Goal: Information Seeking & Learning: Learn about a topic

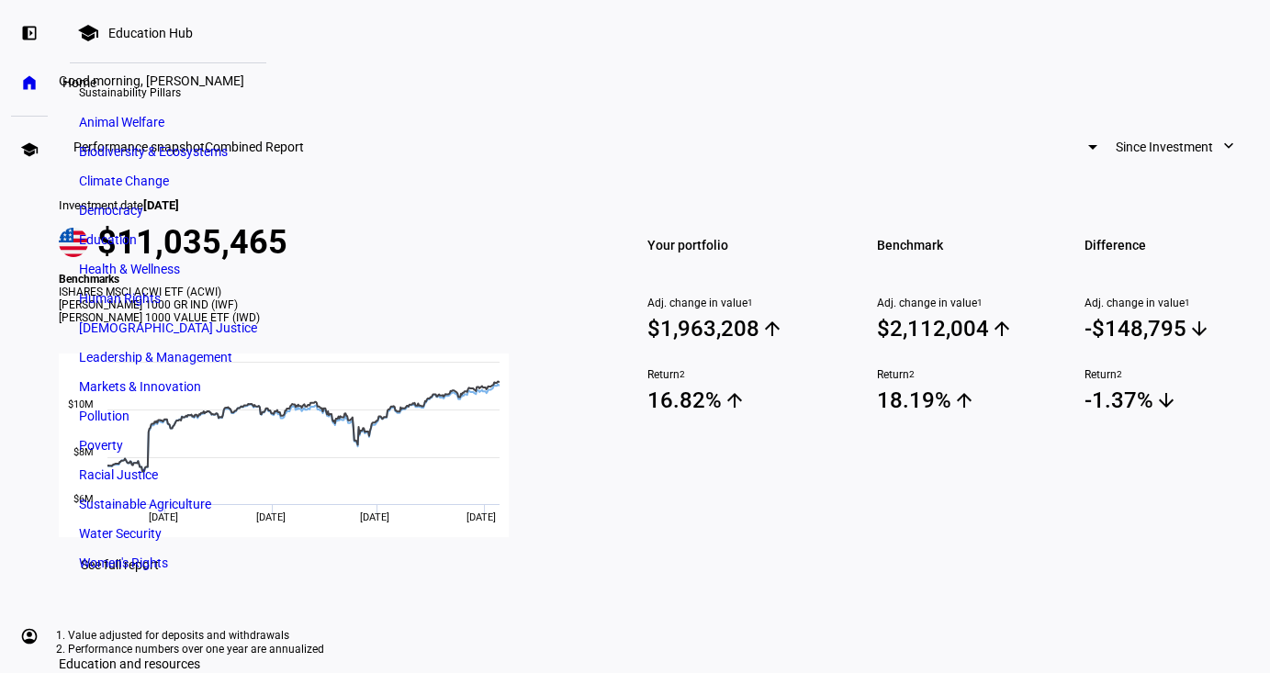
click at [25, 75] on eth-mat-symbol "home" at bounding box center [29, 82] width 18 height 18
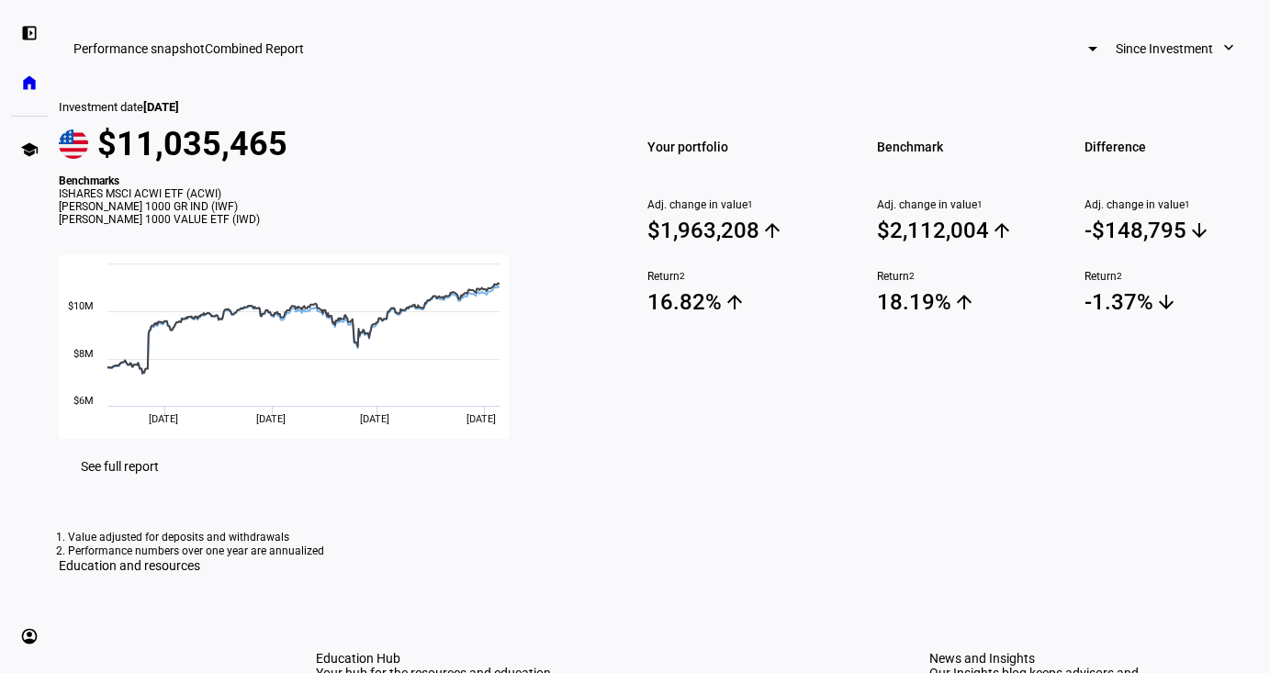
scroll to position [97, 0]
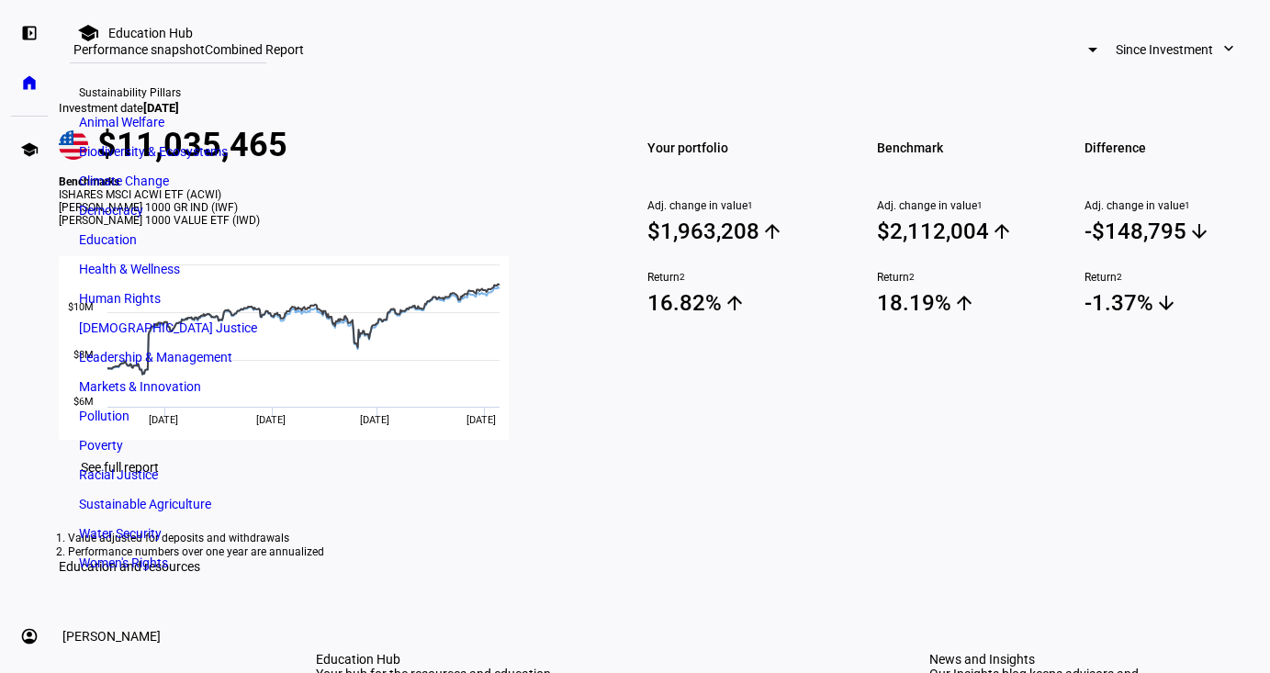
click at [31, 635] on eth-mat-symbol "account_circle" at bounding box center [29, 636] width 18 height 18
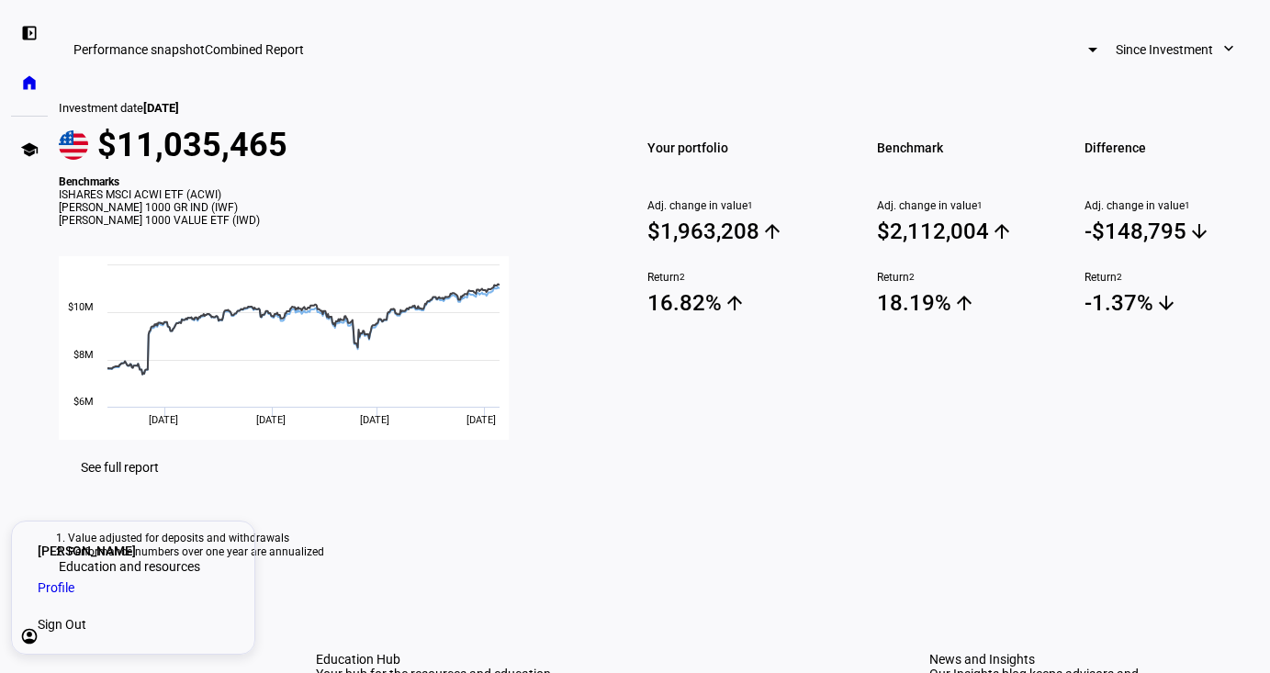
click at [74, 584] on span "Profile" at bounding box center [56, 588] width 37 height 18
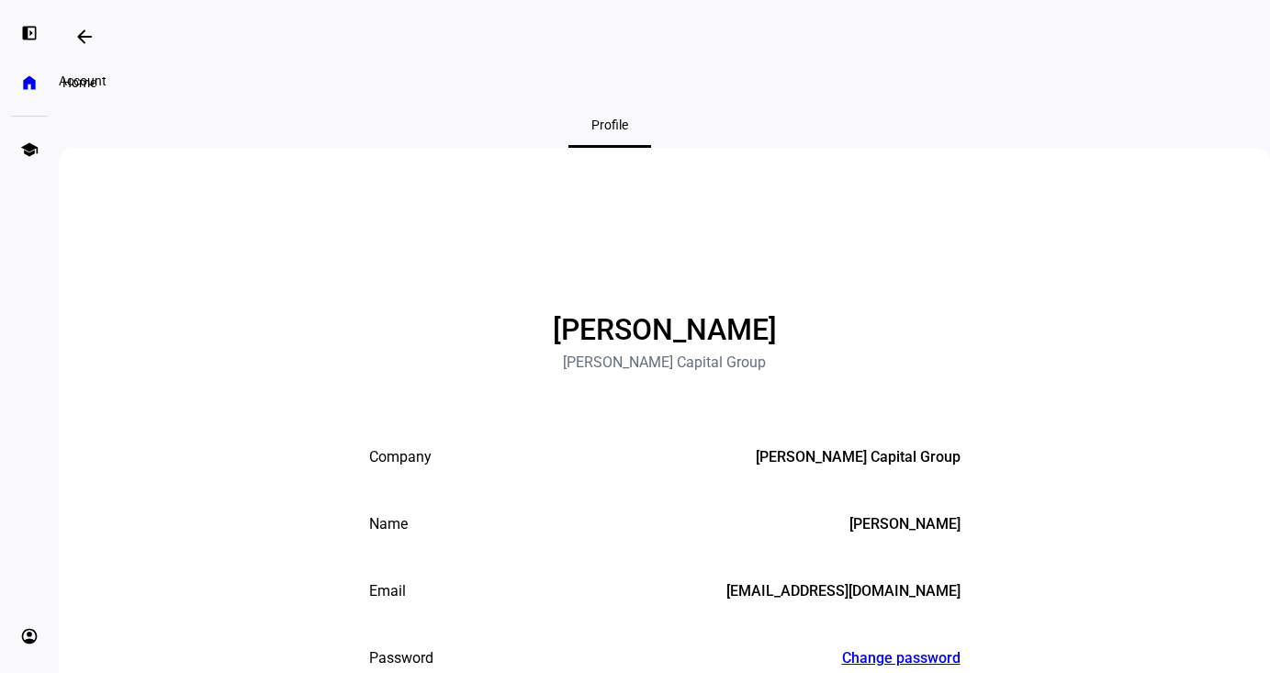
click at [36, 78] on eth-mat-symbol "home" at bounding box center [29, 82] width 18 height 18
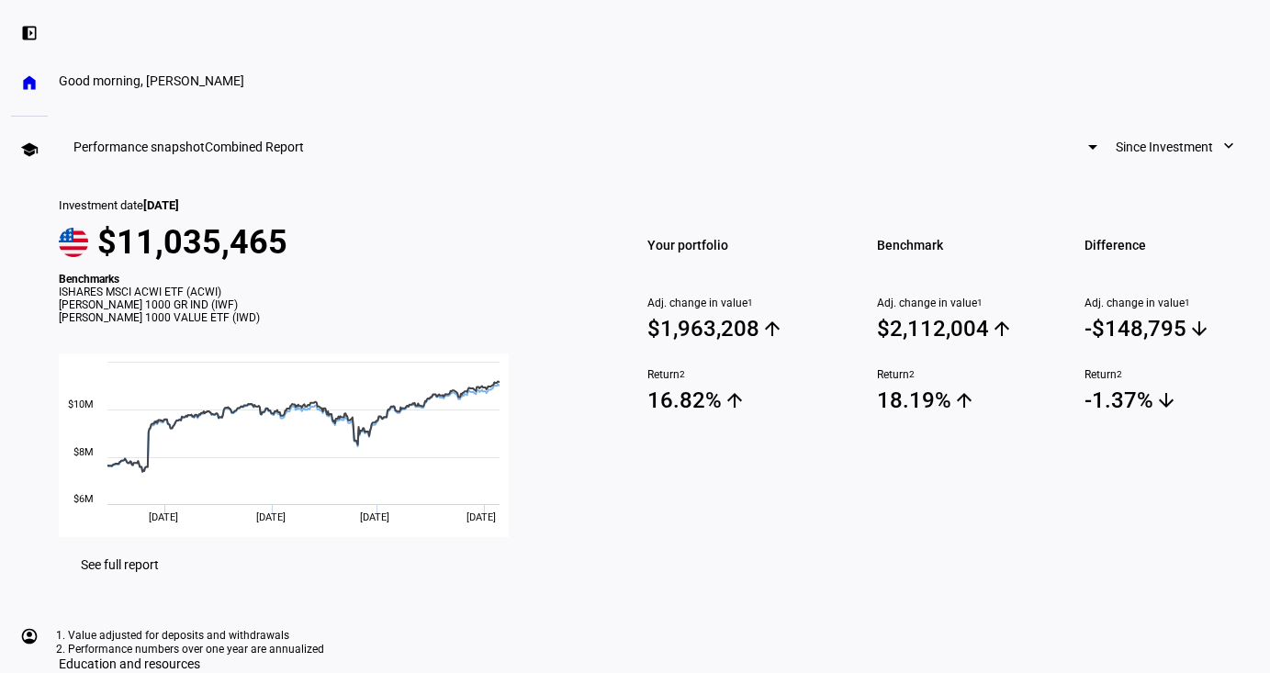
click at [304, 154] on span "Combined Report" at bounding box center [254, 147] width 99 height 15
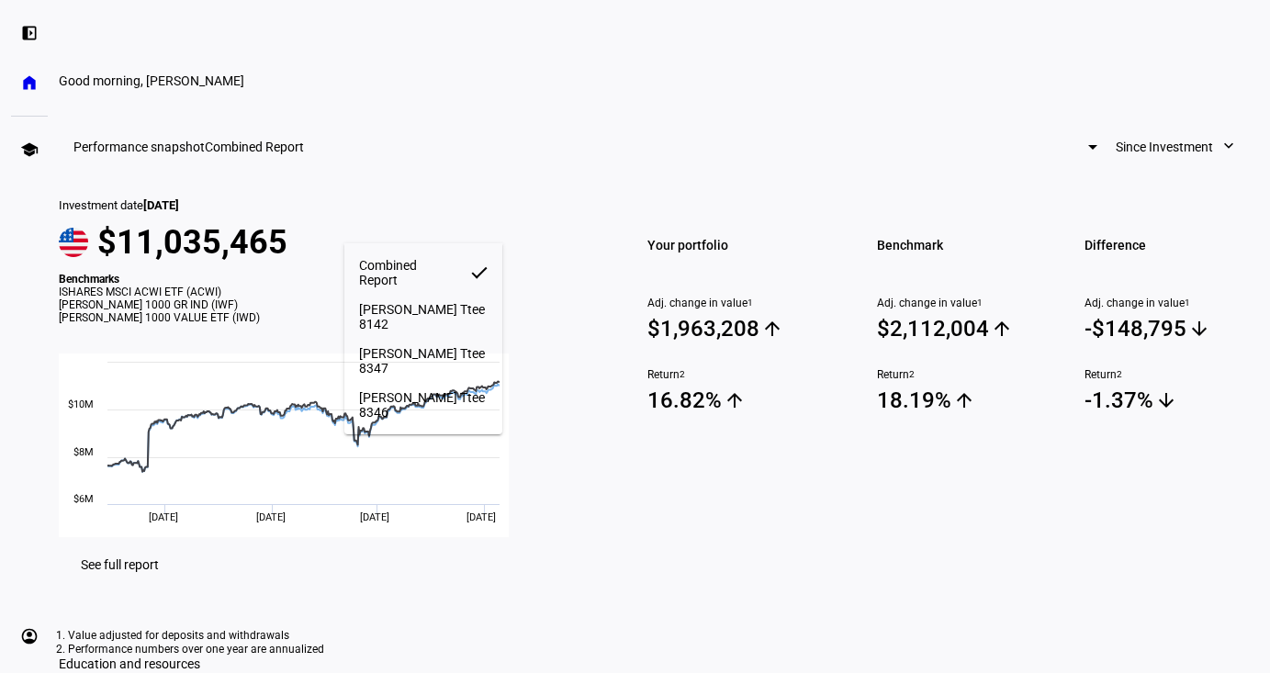
click at [587, 135] on div at bounding box center [635, 336] width 1270 height 673
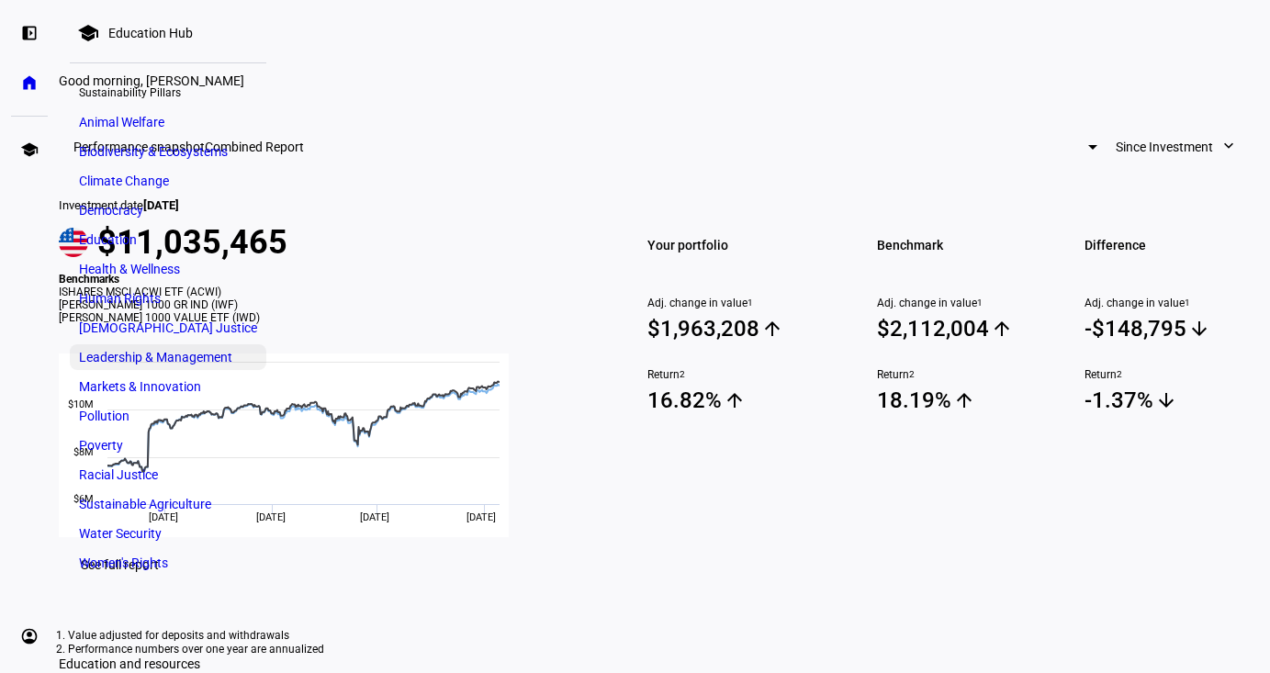
click at [162, 345] on link "Leadership & Management" at bounding box center [168, 357] width 197 height 26
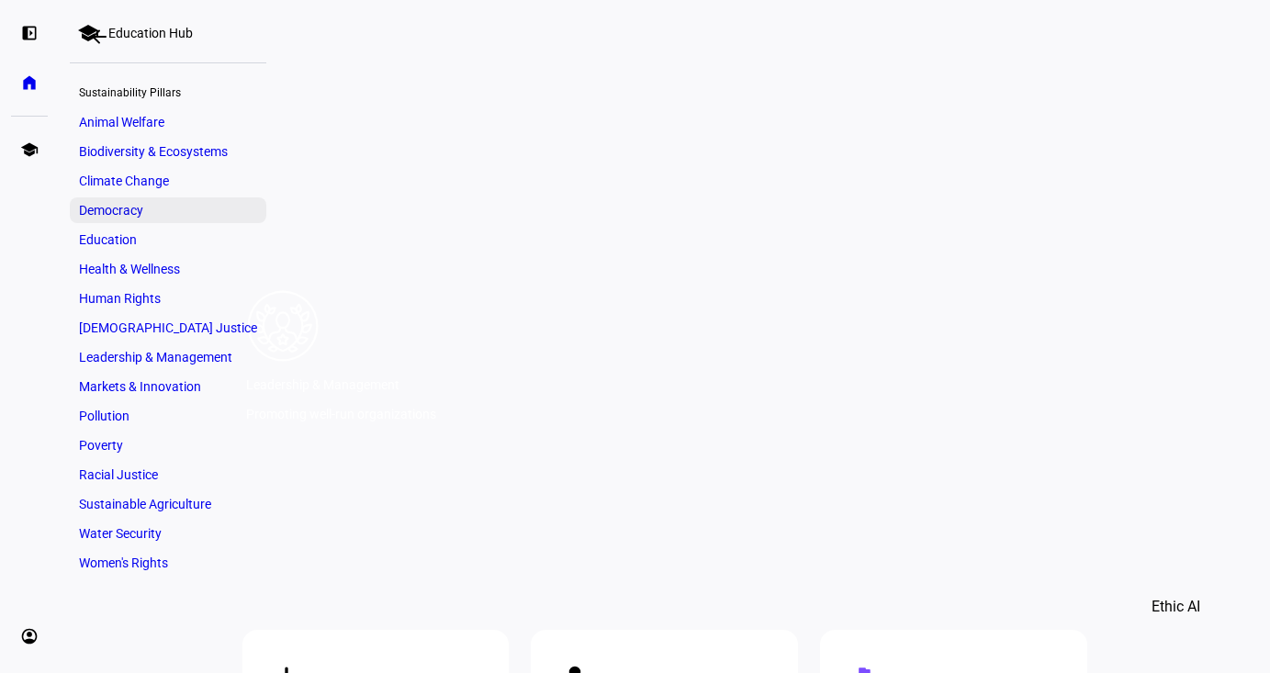
click at [95, 207] on span "Democracy" at bounding box center [111, 210] width 64 height 15
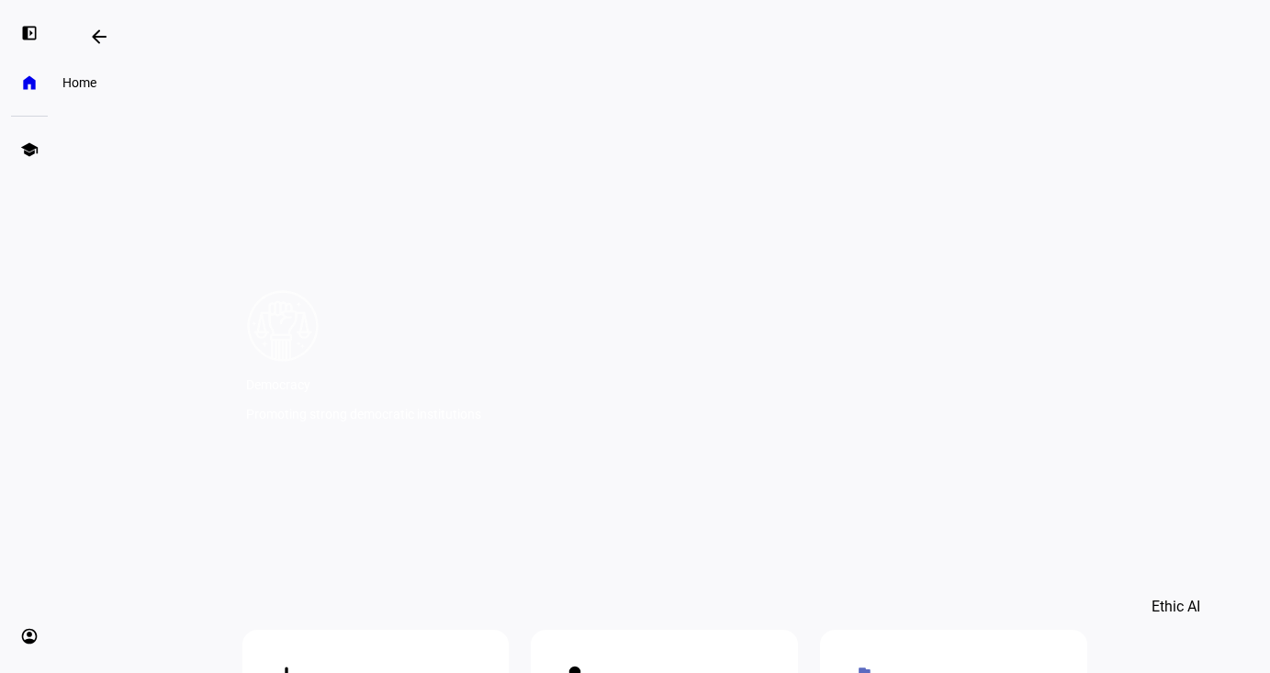
click at [17, 91] on link "home Home" at bounding box center [29, 82] width 37 height 37
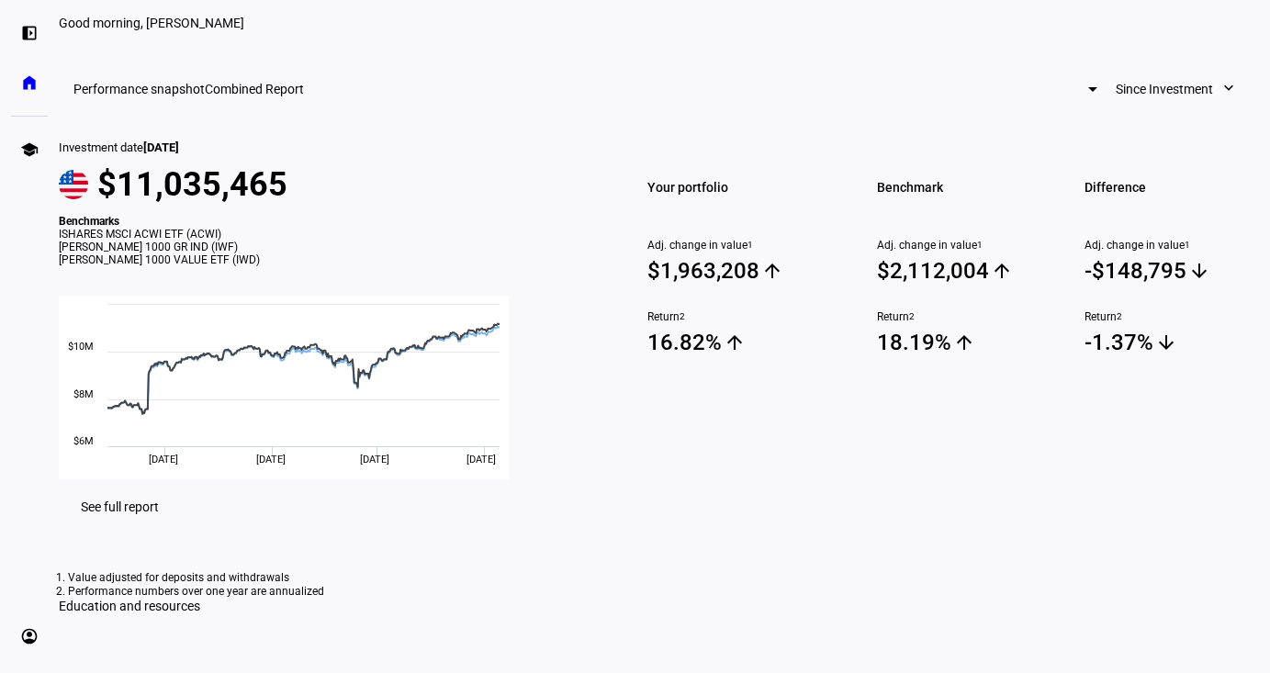
scroll to position [62, 0]
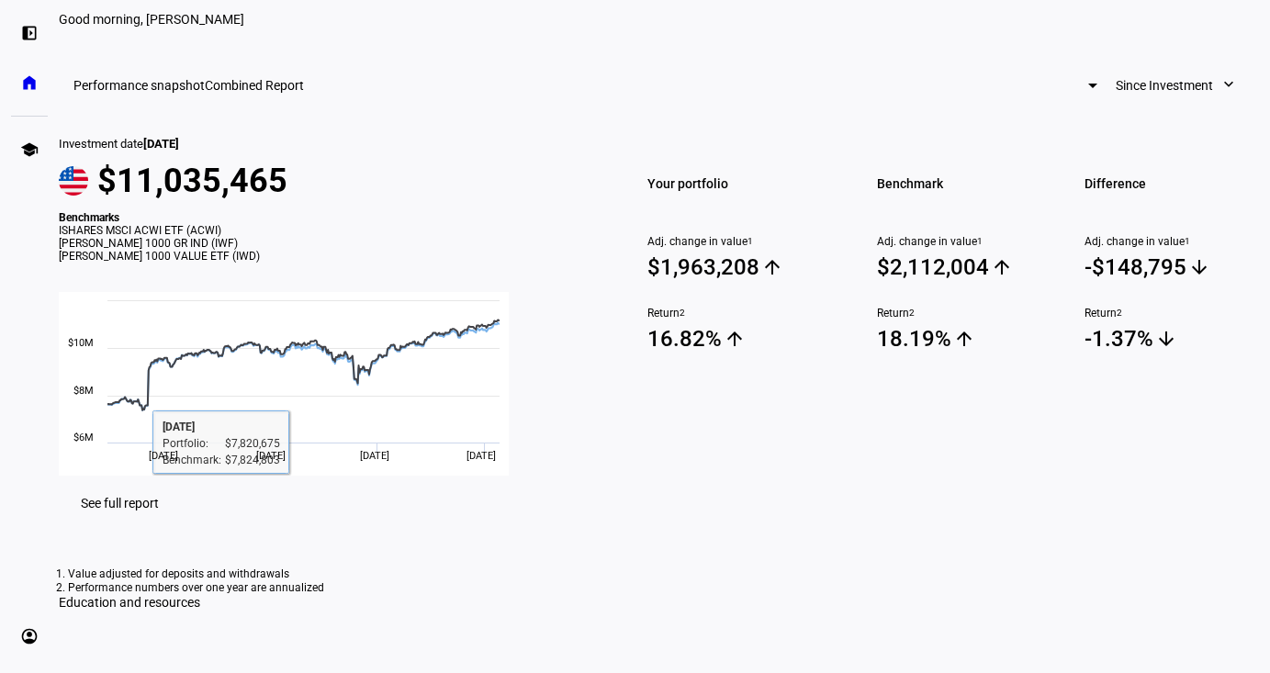
click at [159, 511] on span "See full report" at bounding box center [120, 503] width 78 height 15
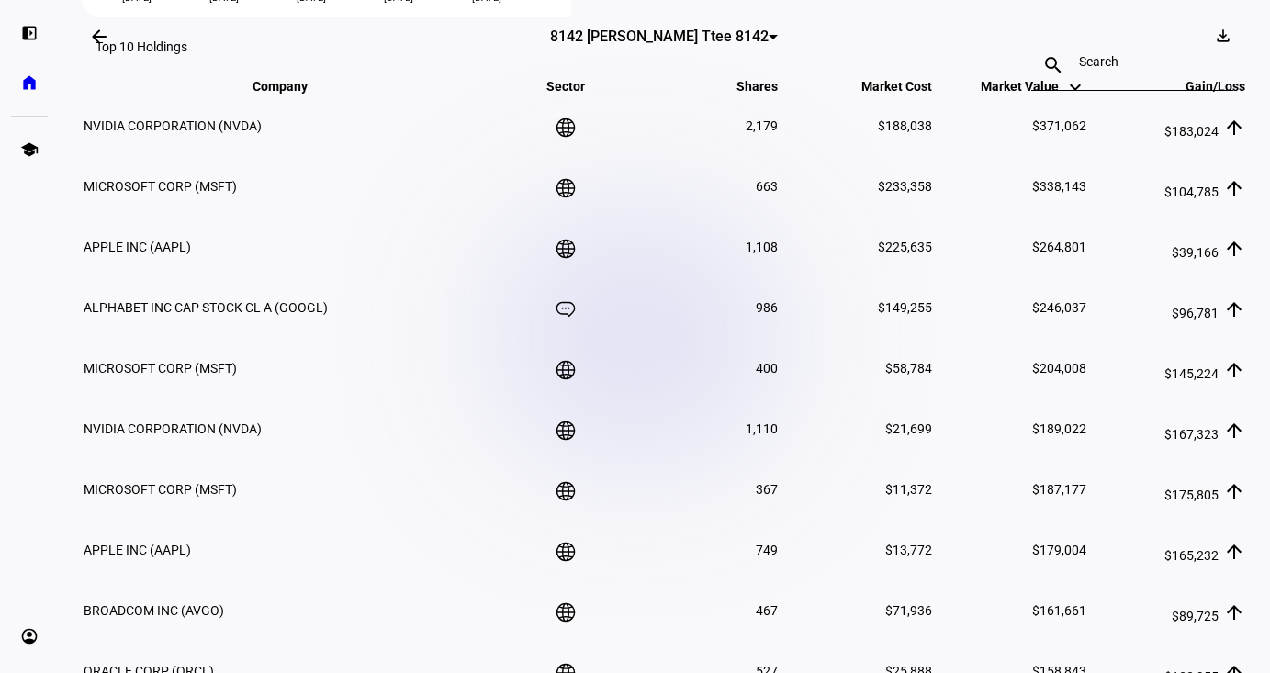
scroll to position [1027, 0]
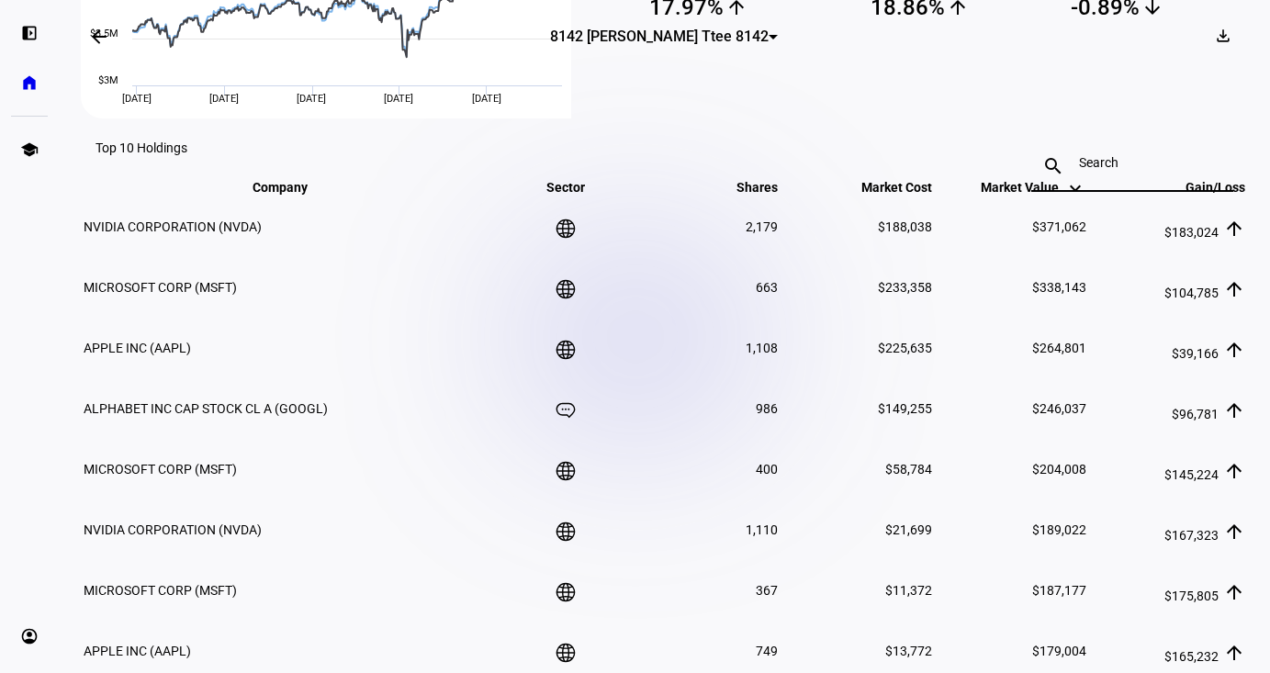
click at [1084, 155] on input at bounding box center [1132, 162] width 107 height 15
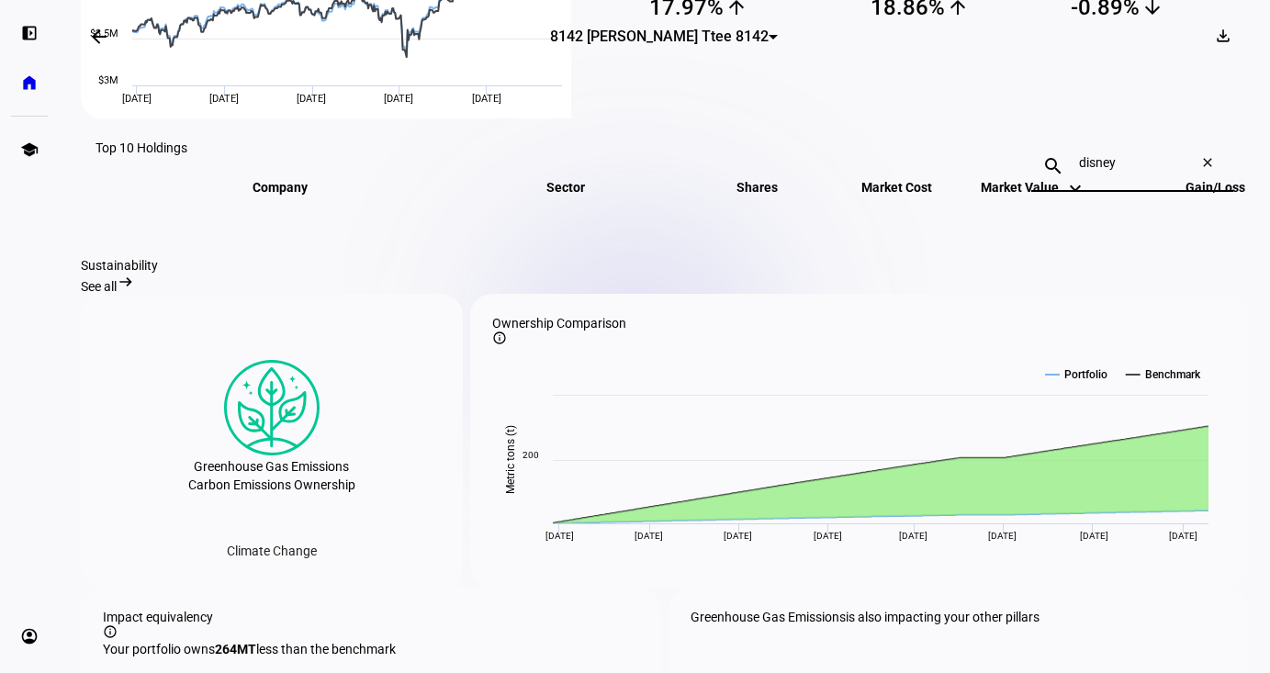
type input "disney"
click at [1028, 235] on td at bounding box center [664, 226] width 1163 height 59
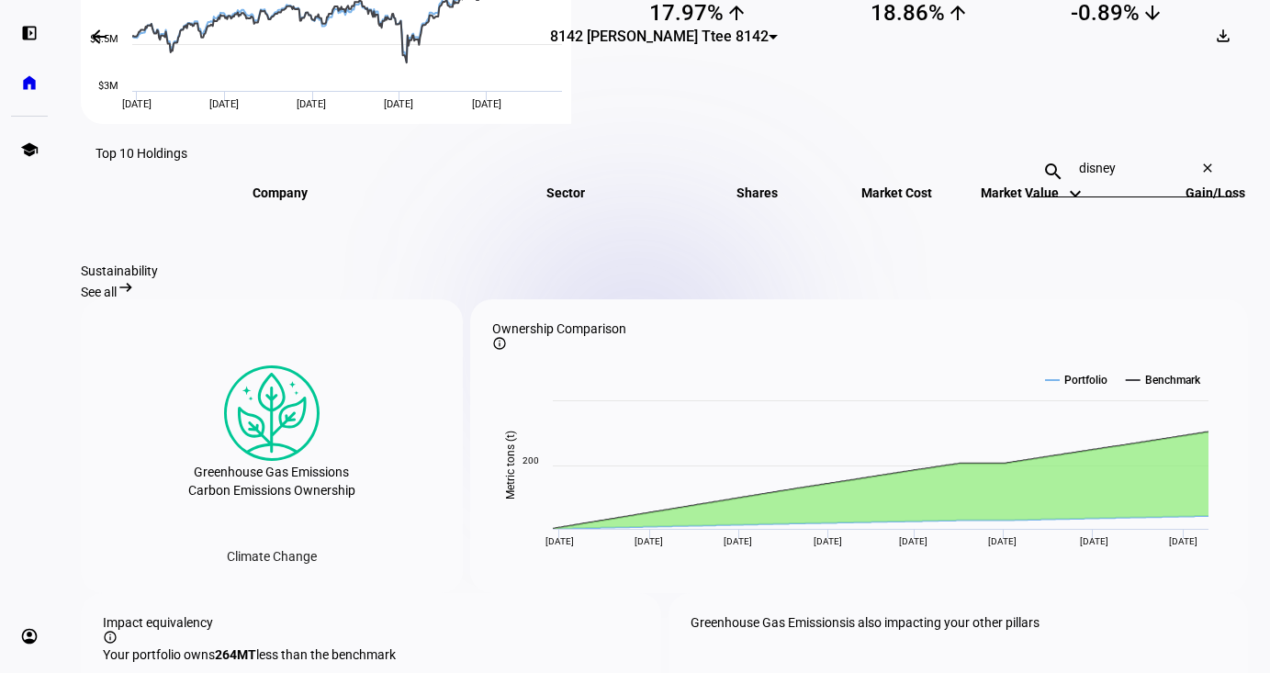
scroll to position [982, 0]
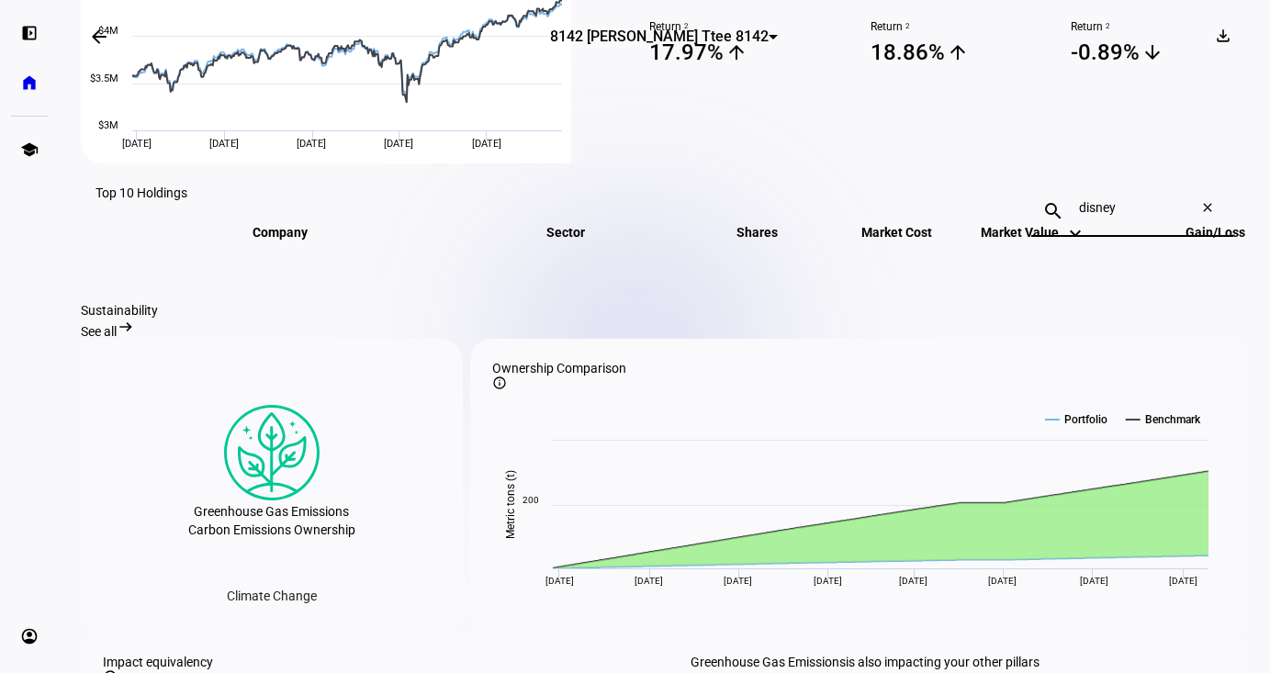
click at [1136, 200] on input "disney" at bounding box center [1132, 207] width 107 height 15
click at [1195, 200] on mat-icon "close" at bounding box center [1211, 211] width 44 height 22
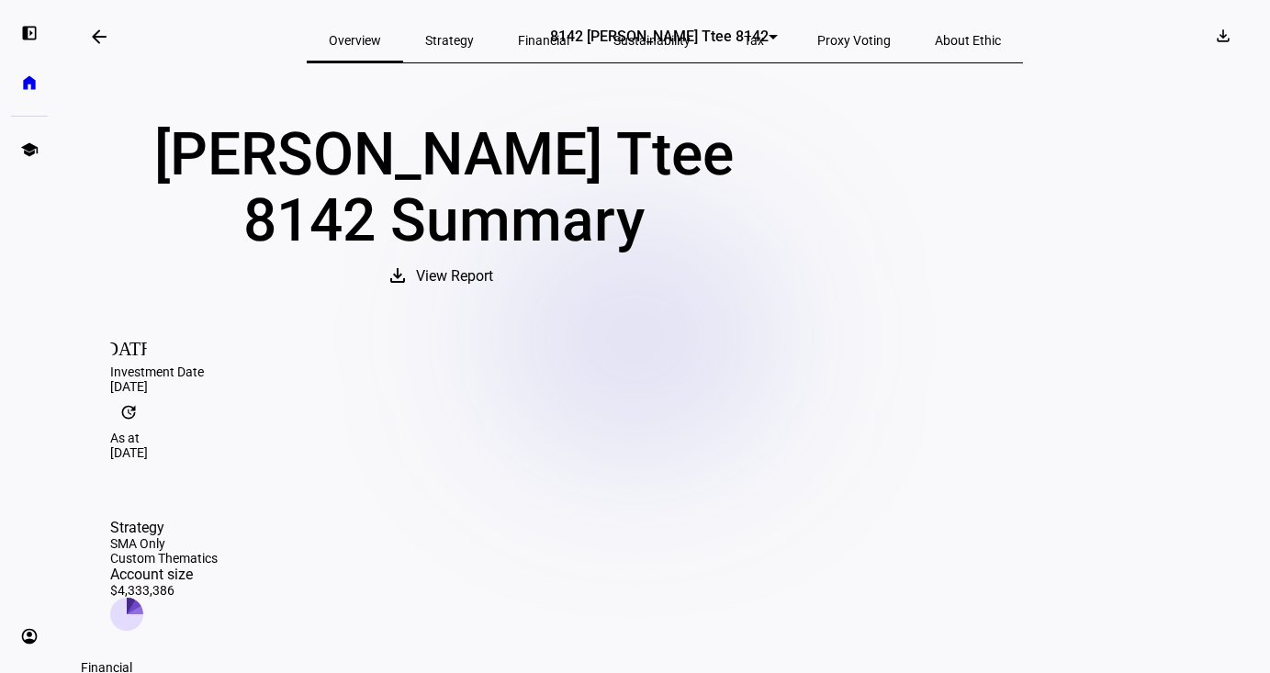
scroll to position [16, 0]
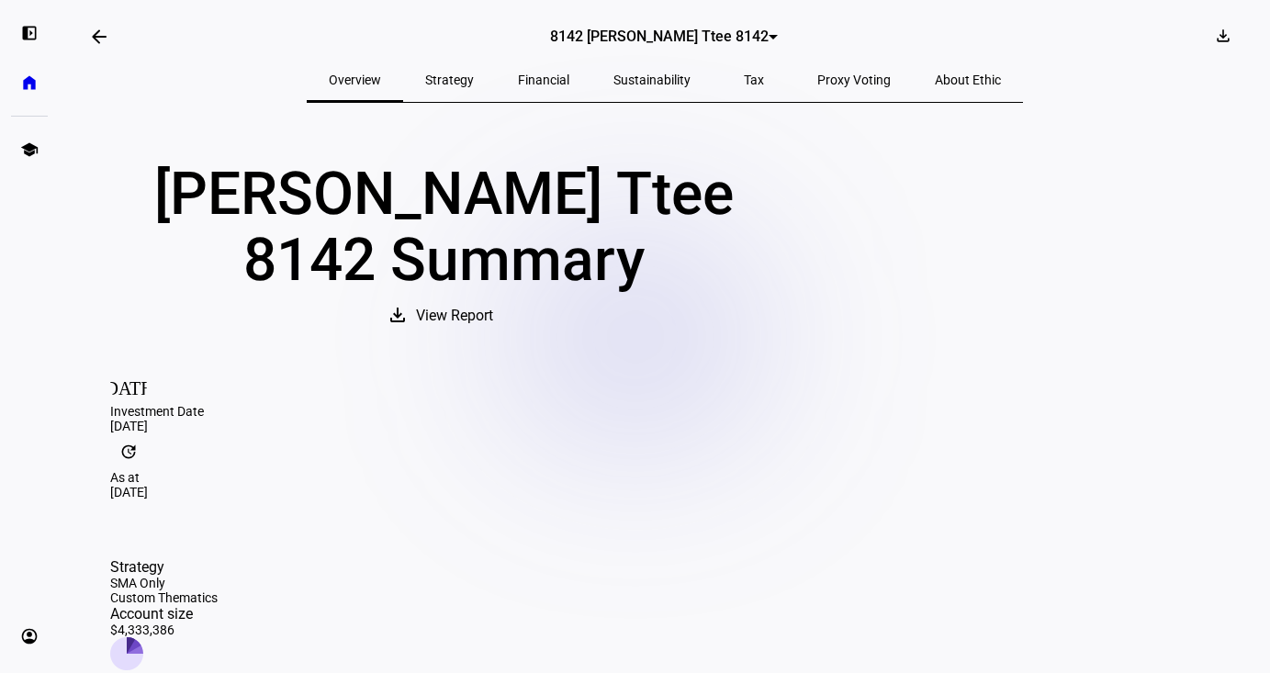
click at [493, 338] on span "View Report" at bounding box center [454, 316] width 77 height 44
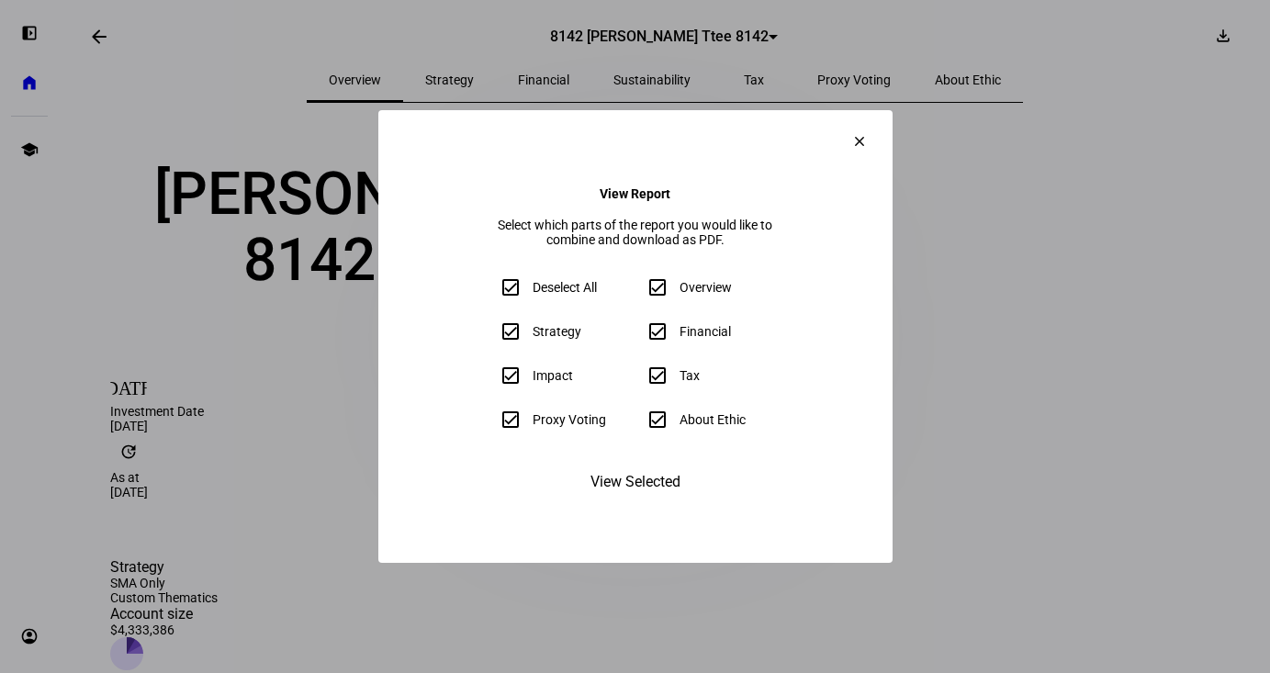
click at [660, 429] on input "About Ethic" at bounding box center [657, 419] width 37 height 37
checkbox input "false"
click at [661, 393] on input "Tax" at bounding box center [657, 375] width 37 height 37
checkbox input "false"
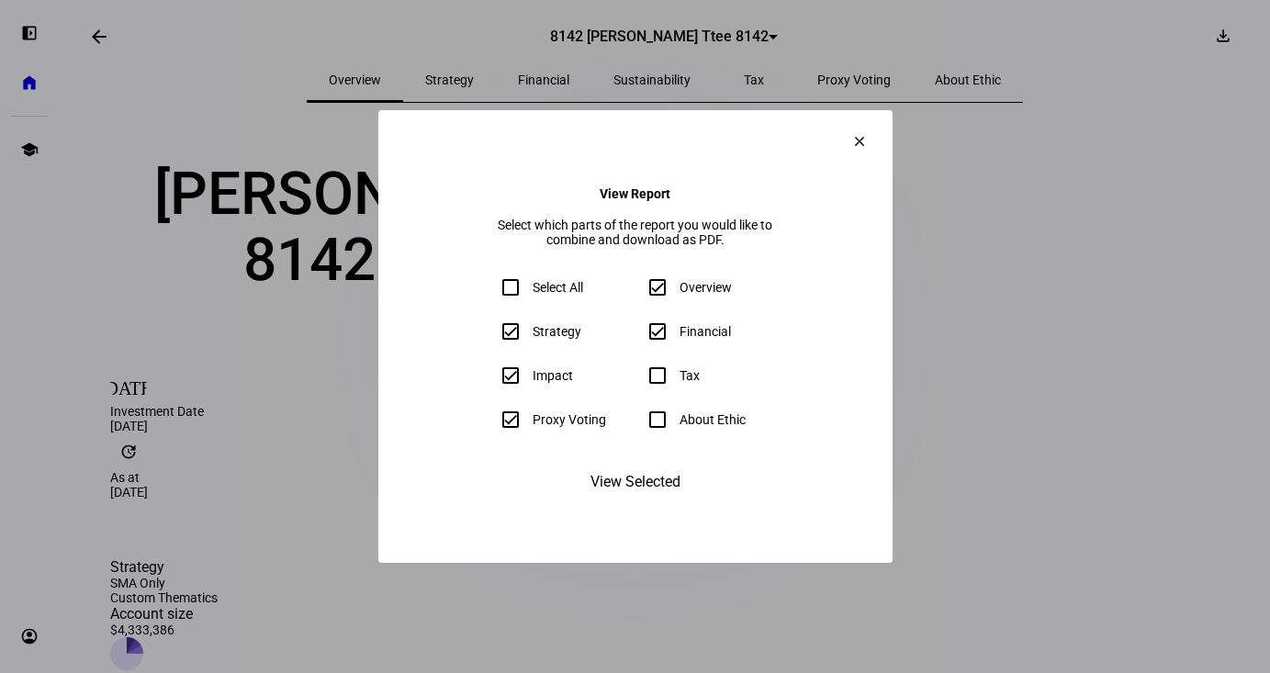
click at [666, 298] on input "Overview" at bounding box center [657, 287] width 37 height 37
checkbox input "false"
click at [492, 337] on input "Strategy" at bounding box center [510, 331] width 37 height 37
checkbox input "false"
click at [492, 381] on input "Impact" at bounding box center [510, 375] width 37 height 37
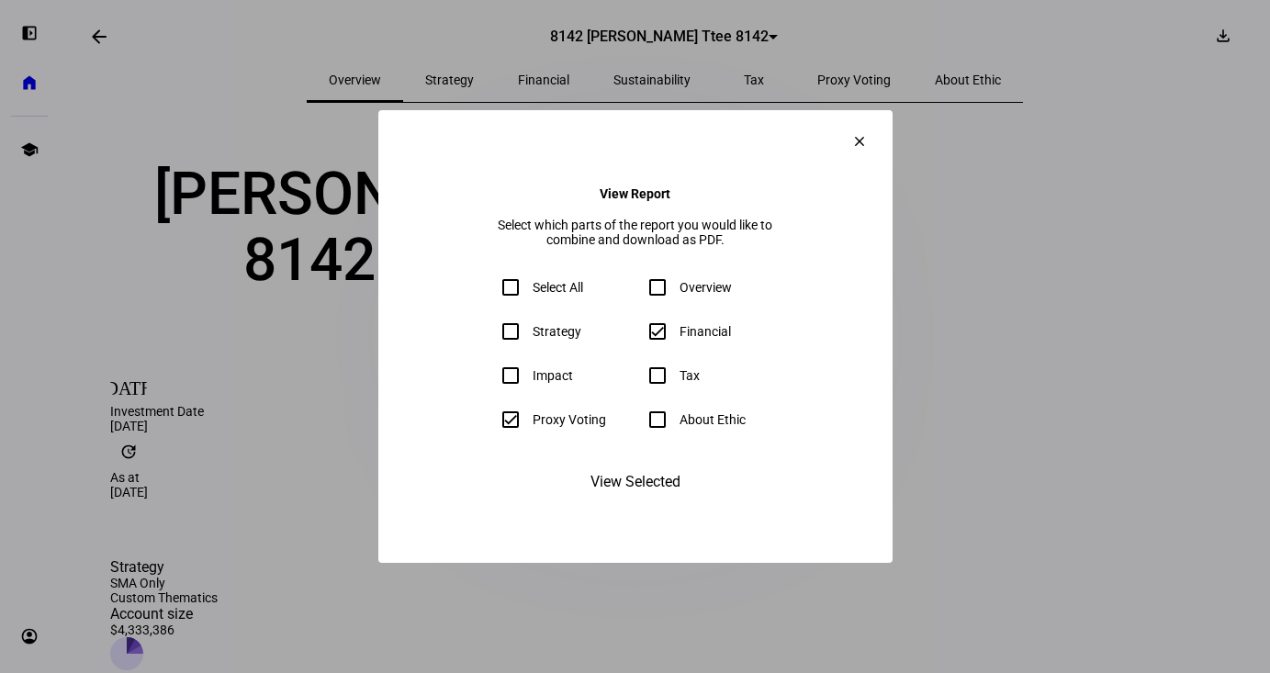
checkbox input "false"
click at [492, 421] on input "Proxy Voting" at bounding box center [510, 419] width 37 height 37
checkbox input "false"
click at [603, 504] on span "View Selected" at bounding box center [635, 482] width 90 height 44
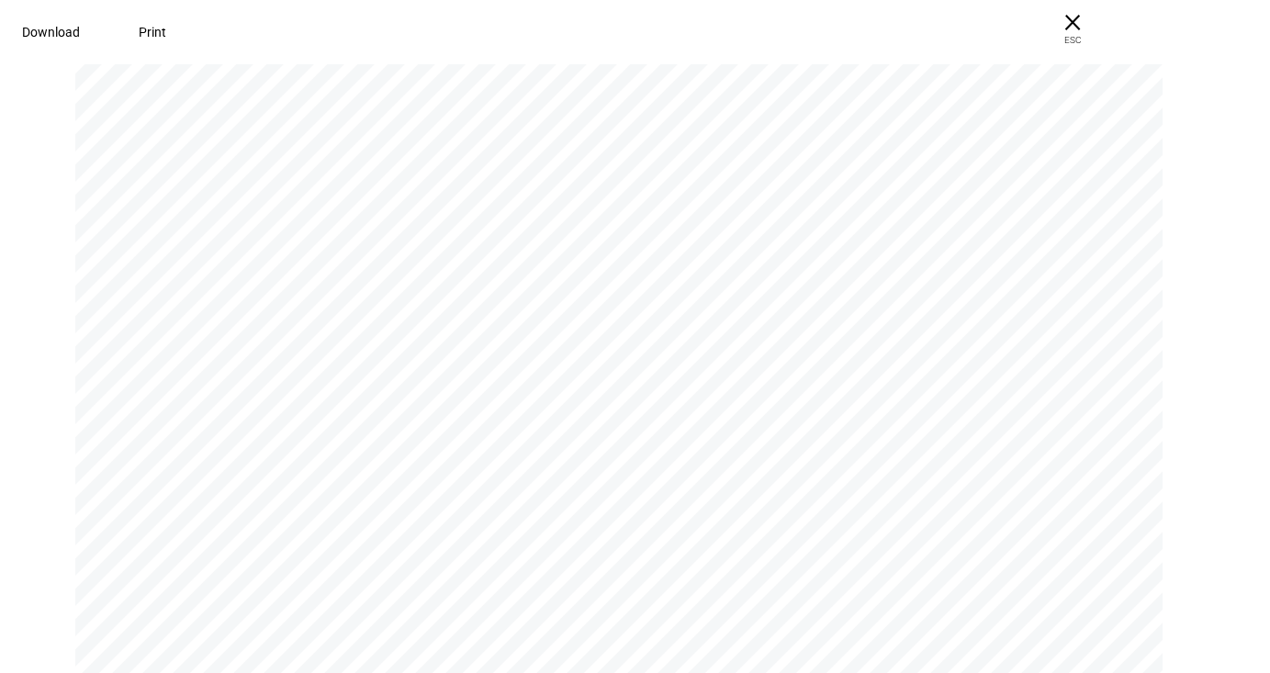
scroll to position [874, 0]
